Goal: Information Seeking & Learning: Learn about a topic

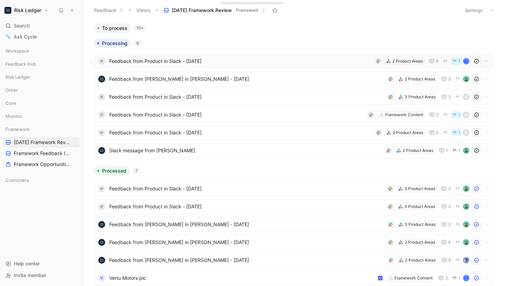
click at [127, 61] on span "Feedback from Product in Slack - [DATE]" at bounding box center [240, 61] width 263 height 8
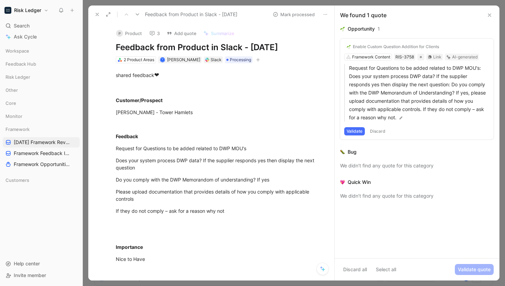
click at [99, 12] on icon at bounding box center [96, 14] width 5 height 5
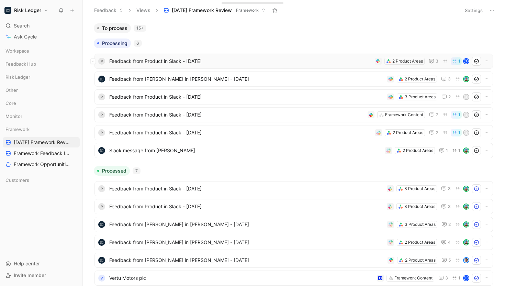
click at [155, 63] on span "Feedback from Product in Slack - [DATE]" at bounding box center [240, 61] width 263 height 8
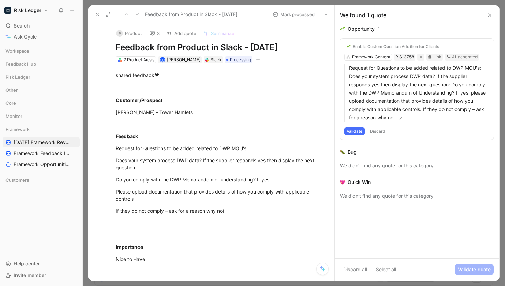
click at [152, 29] on button "3" at bounding box center [154, 33] width 16 height 10
